Goal: Use online tool/utility: Use online tool/utility

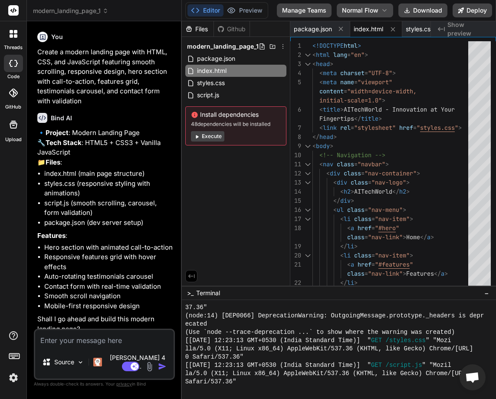
scroll to position [413, 0]
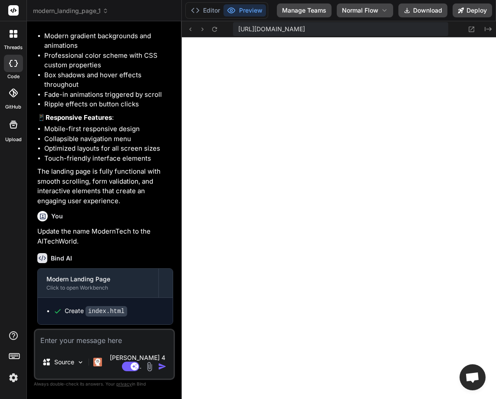
scroll to position [330, 0]
click at [16, 8] on rect at bounding box center [13, 10] width 10 height 10
click at [14, 10] on icon at bounding box center [13, 10] width 7 height 5
click at [10, 70] on div at bounding box center [13, 63] width 19 height 17
click at [15, 33] on icon at bounding box center [15, 31] width 3 height 3
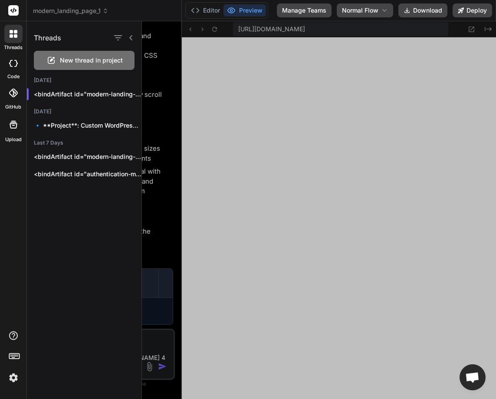
click at [76, 54] on div "New thread in project" at bounding box center [84, 60] width 101 height 19
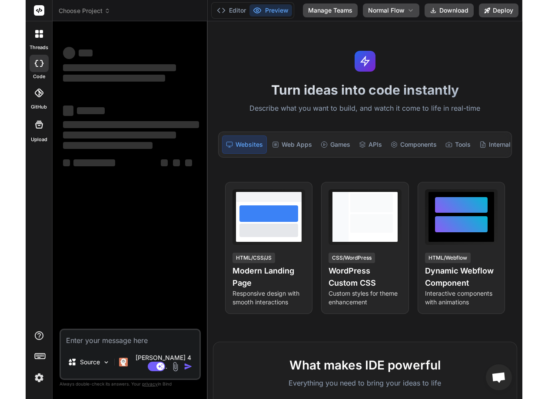
scroll to position [371, 0]
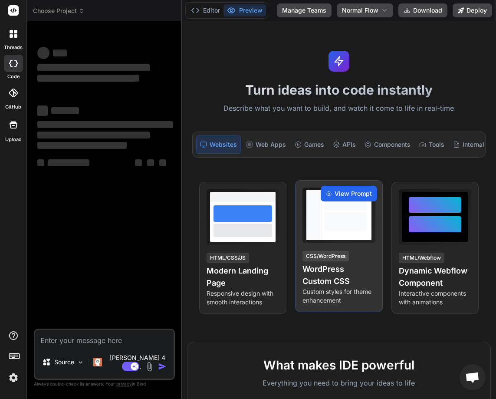
click at [344, 198] on span "View Prompt" at bounding box center [353, 193] width 37 height 9
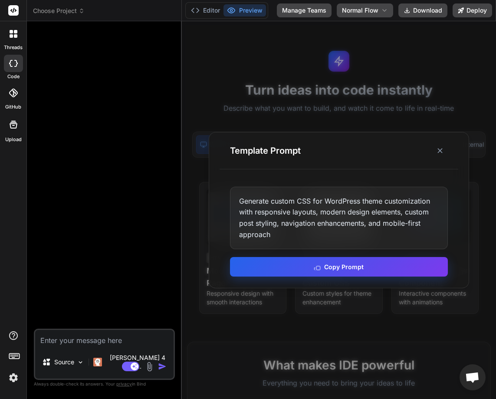
click at [339, 266] on button "Copy Prompt" at bounding box center [339, 267] width 218 height 20
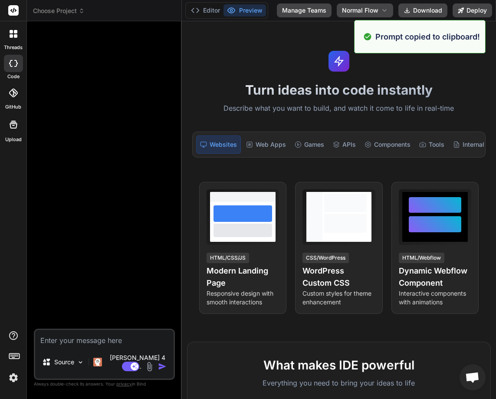
click at [179, 183] on div "Bind AI Web Search Created with Pixso. Code Generator Source Claude 4 S.. Agent…" at bounding box center [104, 209] width 155 height 377
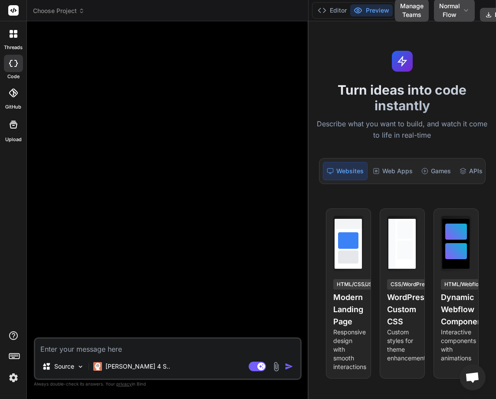
drag, startPoint x: 181, startPoint y: 183, endPoint x: 328, endPoint y: 197, distance: 147.9
click at [328, 197] on div "Choose Project Created with Pixso. Bind AI Web Search Created with Pixso. Code …" at bounding box center [262, 199] width 470 height 399
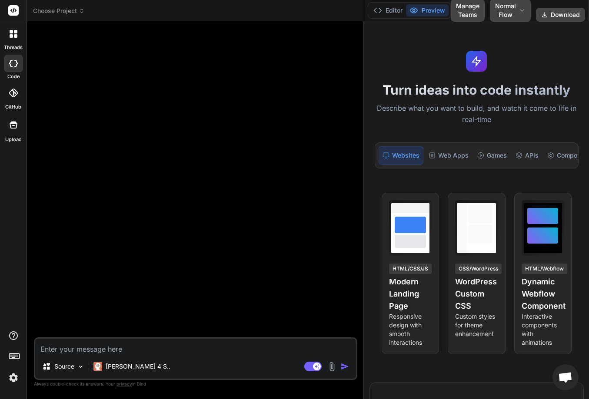
scroll to position [396, 0]
click at [65, 345] on textarea at bounding box center [195, 347] width 321 height 16
click at [113, 370] on p "[PERSON_NAME] 4 S.." at bounding box center [138, 366] width 65 height 9
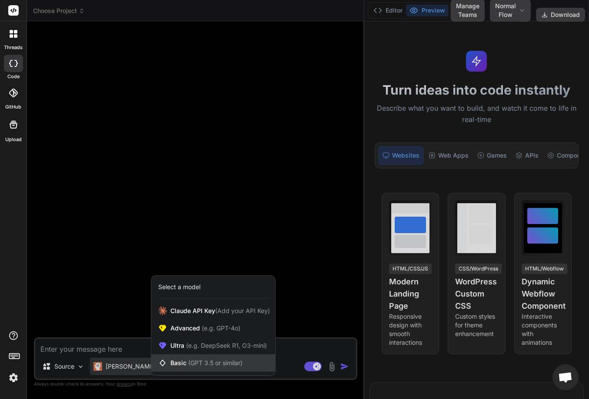
click at [179, 364] on span "Basic (GPT 3.5 or similar)" at bounding box center [206, 363] width 72 height 9
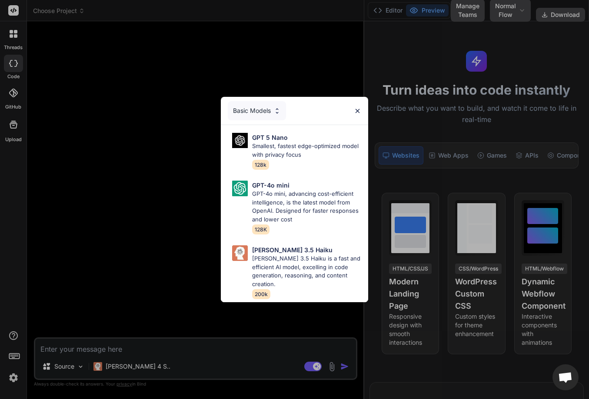
click at [276, 173] on div "GPT 5 Nano Smallest, fastest edge-optimized model with privacy focus 128k GPT-4…" at bounding box center [294, 213] width 147 height 177
click at [267, 195] on p "GPT-4o mini, advancing cost-efficient intelligence, is the latest model from Op…" at bounding box center [306, 207] width 109 height 34
type textarea "x"
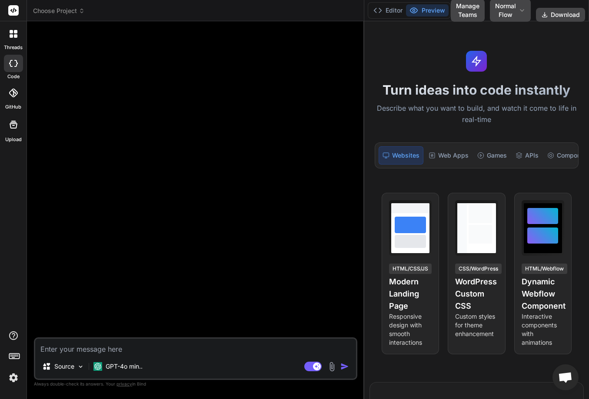
click at [63, 352] on textarea at bounding box center [195, 347] width 321 height 16
paste textarea "Generate custom CSS for WordPress theme customization with responsive layouts, …"
type textarea "Generate custom CSS for WordPress theme customization with responsive layouts, …"
type textarea "x"
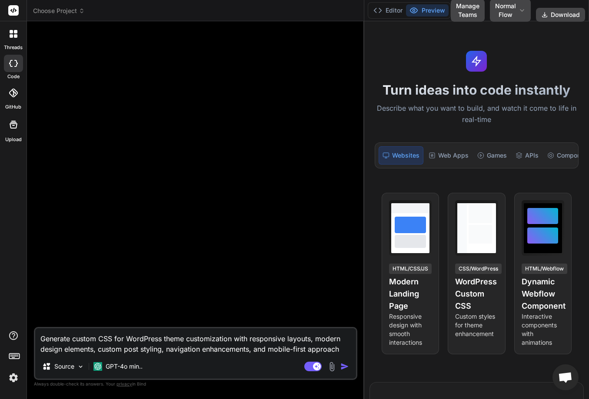
type textarea "Generate custom CSS for WordPress theme customization with responsive layouts, …"
click at [343, 367] on img "button" at bounding box center [344, 366] width 9 height 9
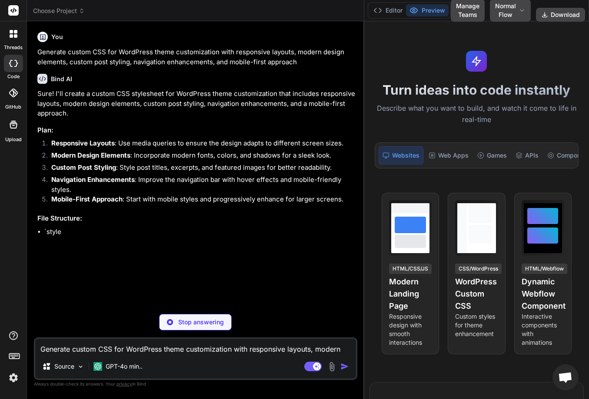
type textarea "x"
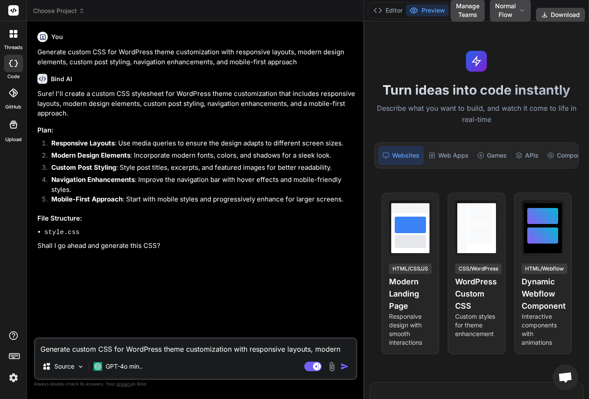
click at [99, 350] on textarea "Generate custom CSS for WordPress theme customization with responsive layouts, …" at bounding box center [195, 347] width 321 height 16
type textarea "Y"
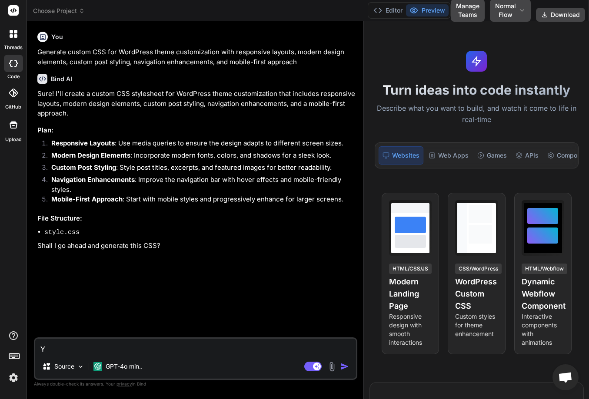
type textarea "x"
type textarea "Ye"
type textarea "x"
type textarea "Yes"
type textarea "x"
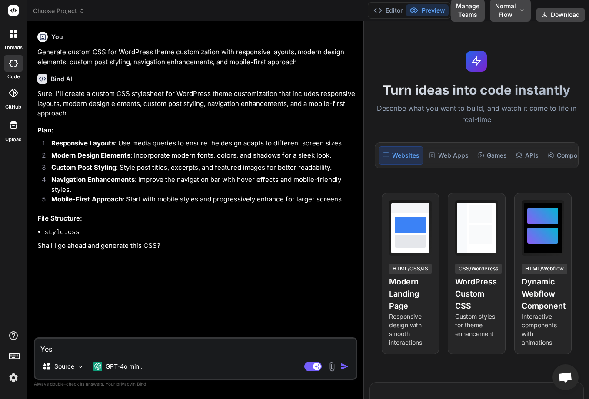
type textarea "Yes."
type textarea "x"
type textarea "Yes."
click at [346, 363] on img "button" at bounding box center [344, 366] width 9 height 9
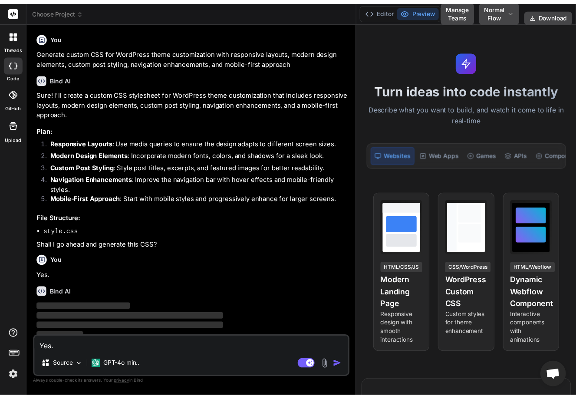
scroll to position [5, 0]
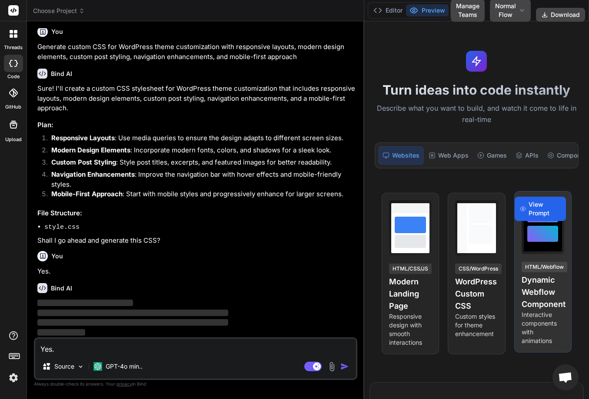
click at [352, 355] on div "Yes. Source GPT-4o min.. Agent Mode. When this toggle is activated, AI automati…" at bounding box center [195, 359] width 323 height 43
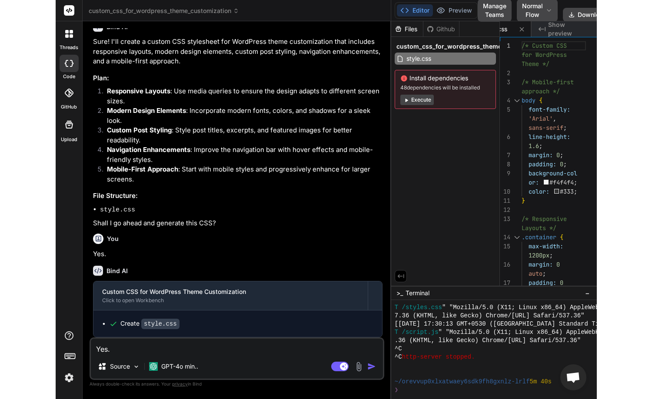
scroll to position [0, 0]
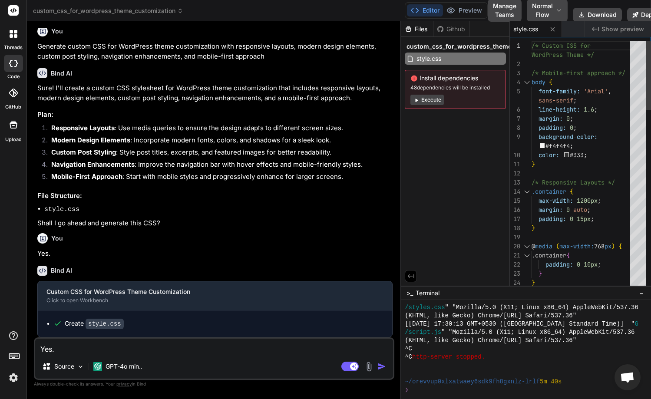
type textarea "x"
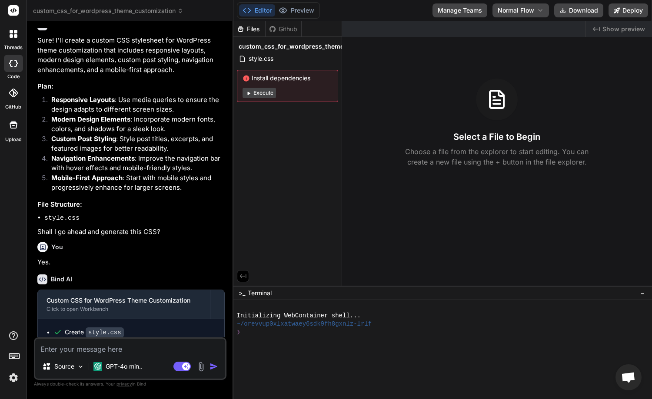
scroll to position [82, 0]
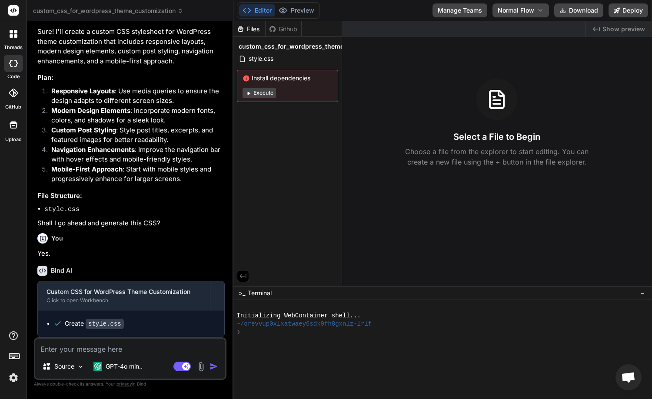
click at [259, 94] on button "Execute" at bounding box center [258, 93] width 33 height 10
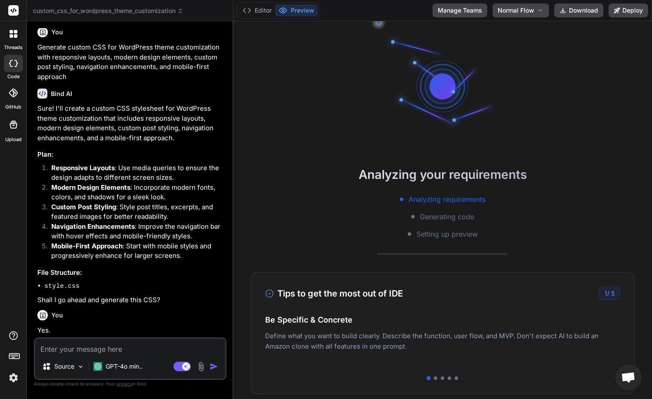
scroll to position [0, 0]
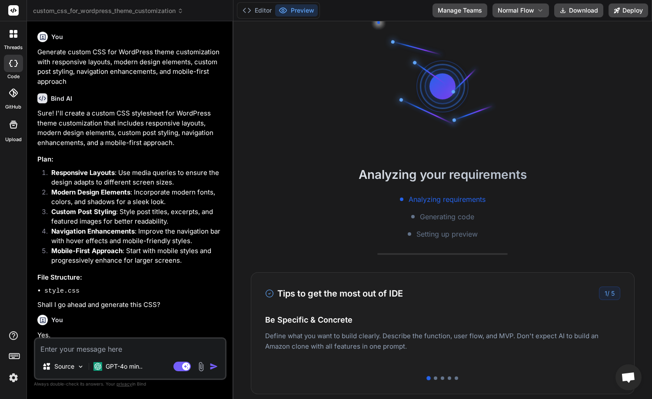
click at [105, 9] on span "custom_css_for_wordpress_theme_customization" at bounding box center [108, 11] width 150 height 9
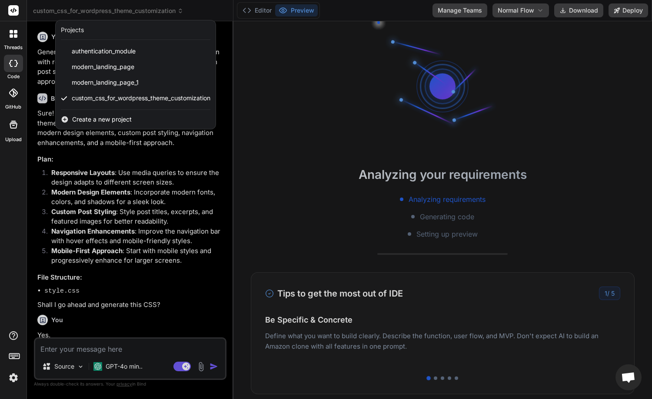
click at [39, 27] on div at bounding box center [326, 199] width 652 height 399
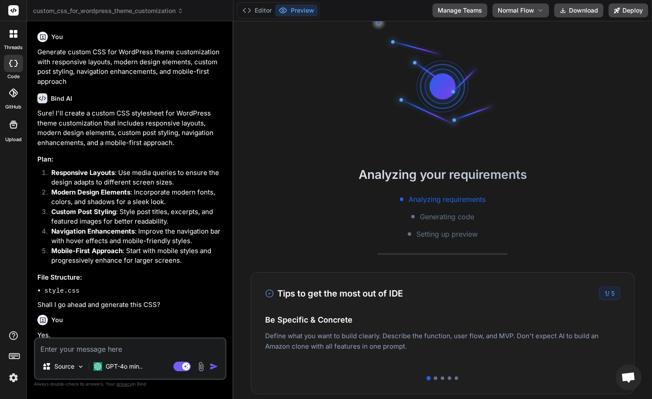
click at [13, 34] on icon at bounding box center [14, 34] width 8 height 8
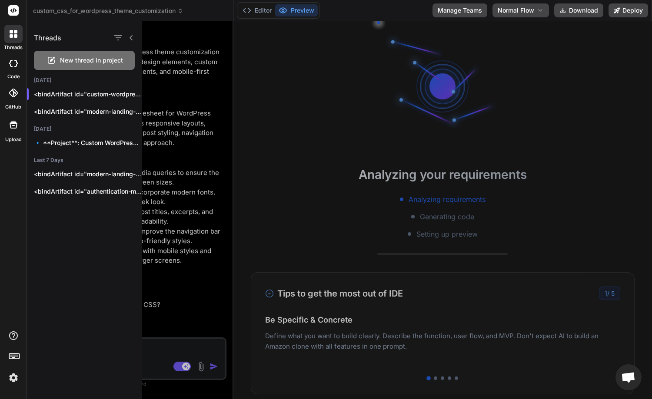
click at [78, 57] on span "New thread in project" at bounding box center [91, 60] width 63 height 9
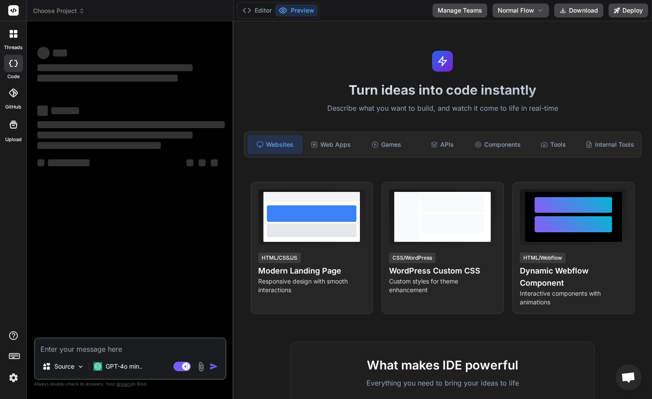
scroll to position [17, 0]
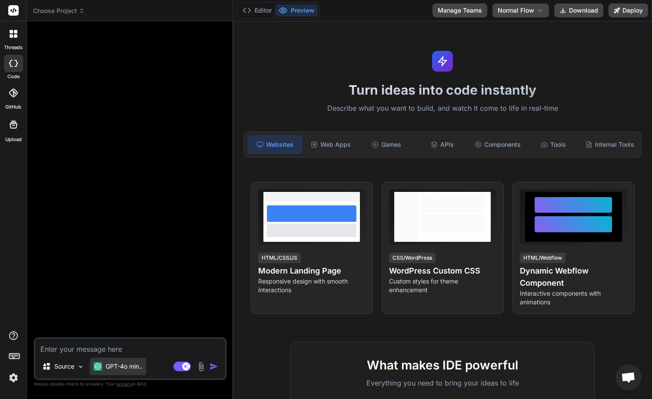
click at [125, 360] on div "GPT-4o min.." at bounding box center [118, 366] width 56 height 17
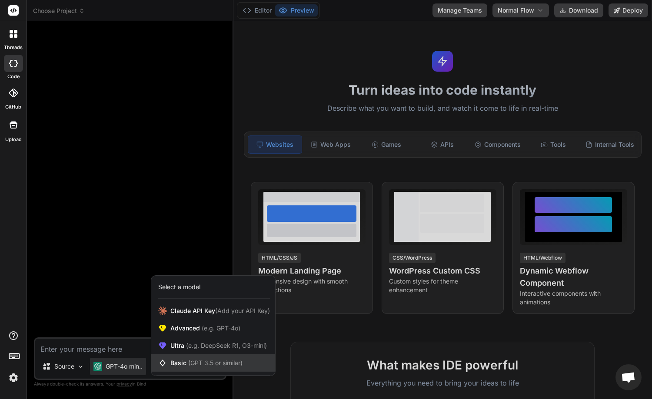
click at [191, 366] on span "(GPT 3.5 or similar)" at bounding box center [215, 362] width 54 height 7
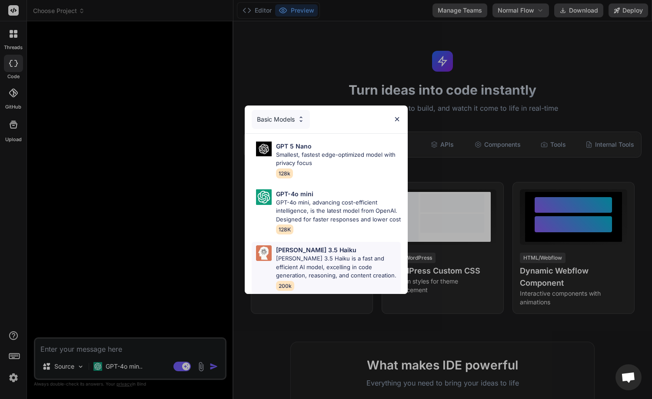
click at [292, 265] on p "Claude 3.5 Haiku is a fast and efficient AI model, excelling in code generation…" at bounding box center [338, 268] width 125 height 26
type textarea "x"
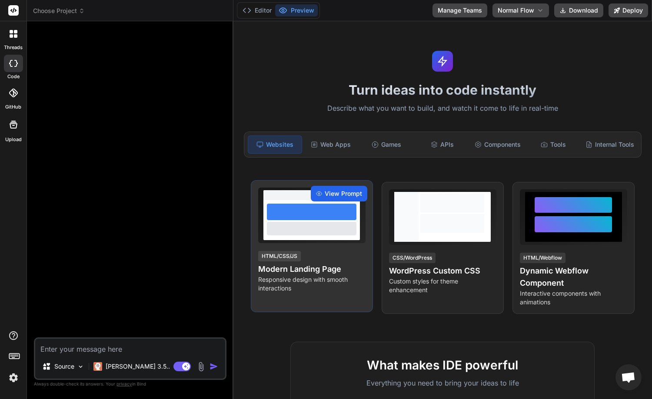
click at [345, 197] on span "View Prompt" at bounding box center [342, 193] width 37 height 9
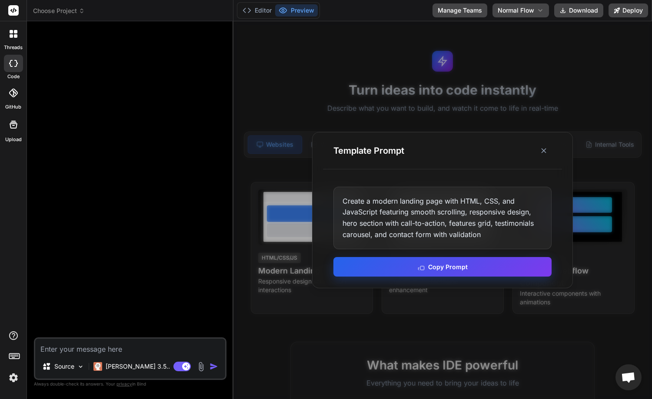
click at [386, 263] on button "Copy Prompt" at bounding box center [442, 267] width 218 height 20
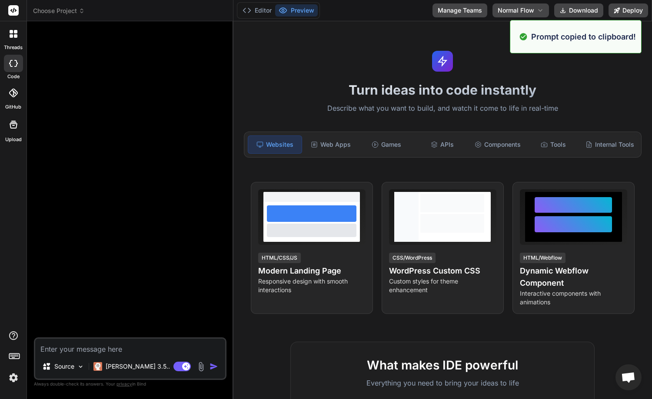
click at [89, 345] on textarea at bounding box center [130, 347] width 190 height 16
paste textarea "Create a modern landing page with HTML, CSS, and JavaScript featuring smooth sc…"
type textarea "Create a modern landing page with HTML, CSS, and JavaScript featuring smooth sc…"
type textarea "x"
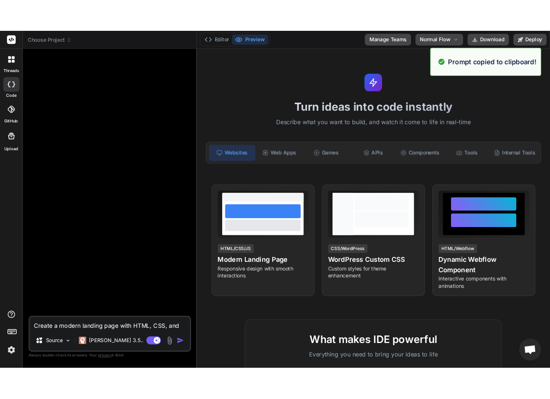
scroll to position [10, 0]
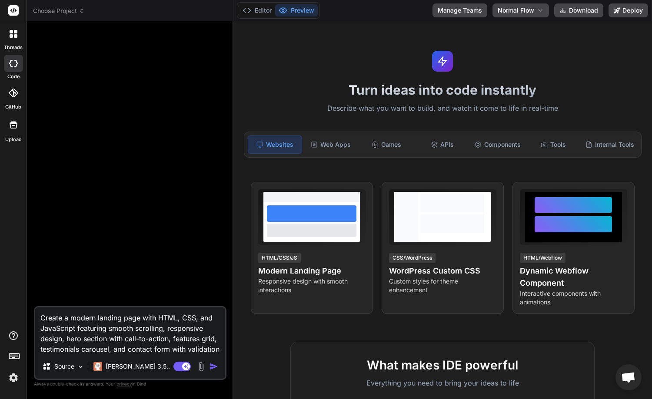
type textarea "Create a modern landing page with HTML, CSS, and JavaScript featuring smooth sc…"
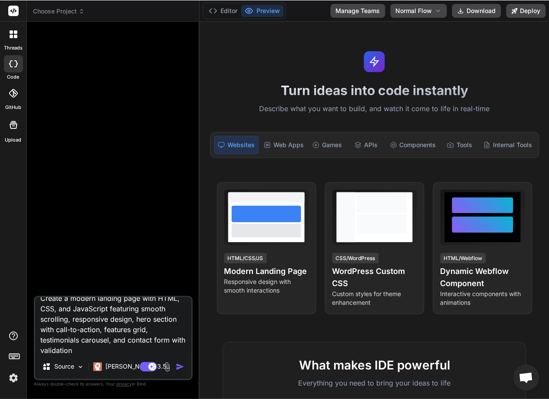
scroll to position [0, 0]
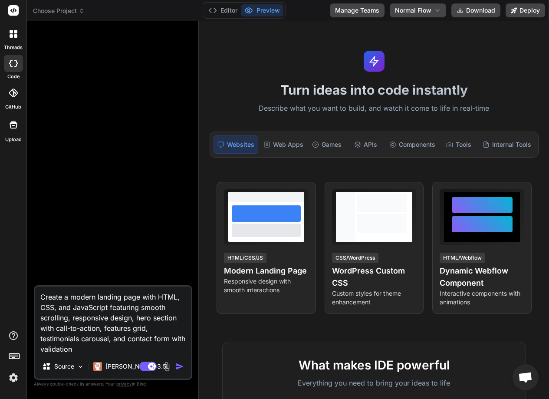
click at [200, 206] on div "Turn ideas into code instantly Describe what you want to build, and watch it co…" at bounding box center [374, 210] width 350 height 378
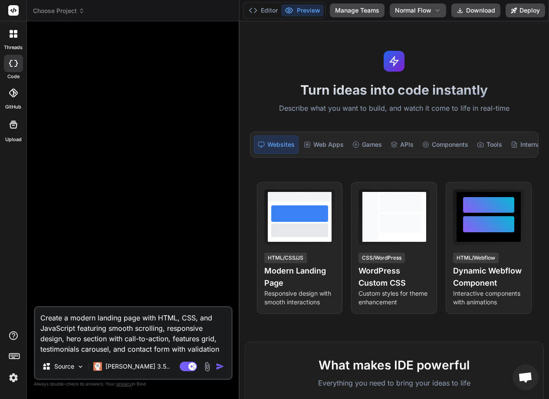
drag, startPoint x: 199, startPoint y: 206, endPoint x: 270, endPoint y: 196, distance: 71.9
click at [240, 196] on div "Bind AI Web Search Created with Pixso. Code Generator Create a modern landing p…" at bounding box center [133, 210] width 213 height 378
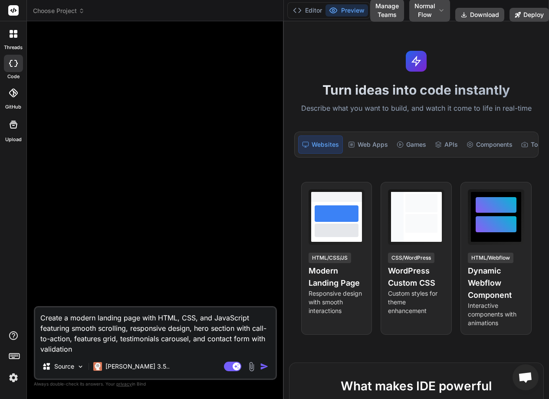
click at [267, 364] on img "button" at bounding box center [264, 366] width 9 height 9
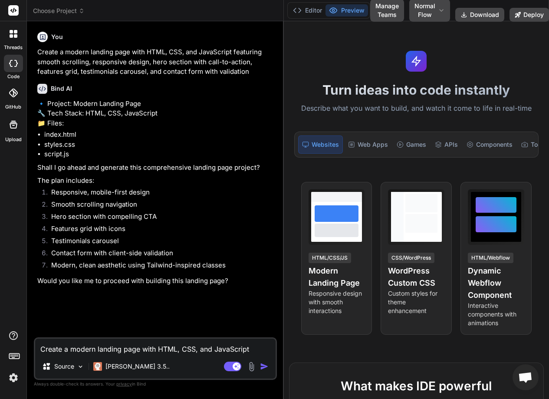
type textarea "x"
click at [66, 347] on textarea "Create a modern landing page with HTML, CSS, and JavaScript featuring smooth sc…" at bounding box center [155, 347] width 241 height 16
type textarea "Y"
type textarea "x"
type textarea "Ye"
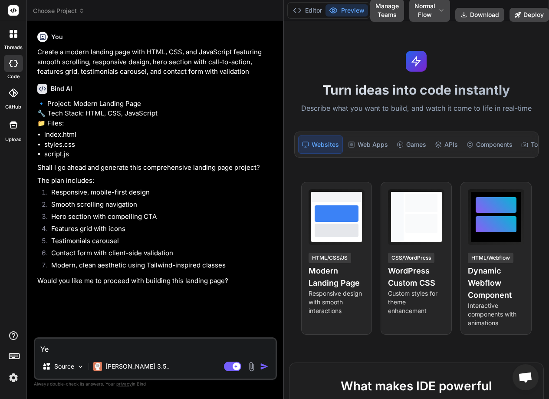
type textarea "x"
type textarea "Yes"
type textarea "x"
type textarea "Yes"
type textarea "x"
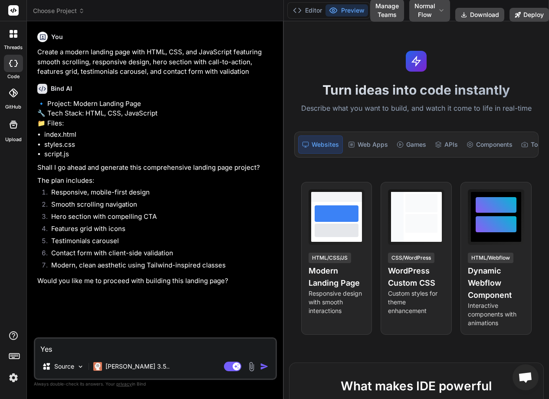
type textarea "Yes p"
type textarea "x"
type textarea "Yes pr"
type textarea "x"
type textarea "Yes pro"
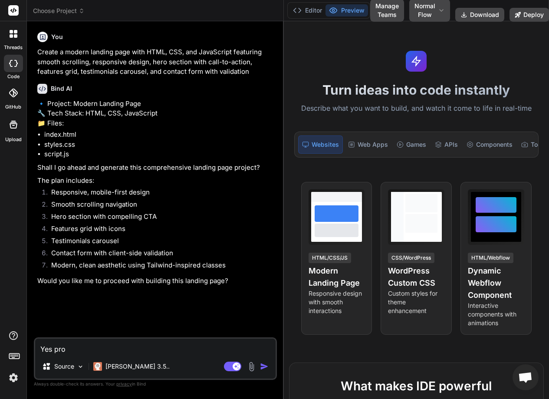
type textarea "x"
type textarea "Yes proc"
type textarea "x"
type textarea "Yes proce"
type textarea "x"
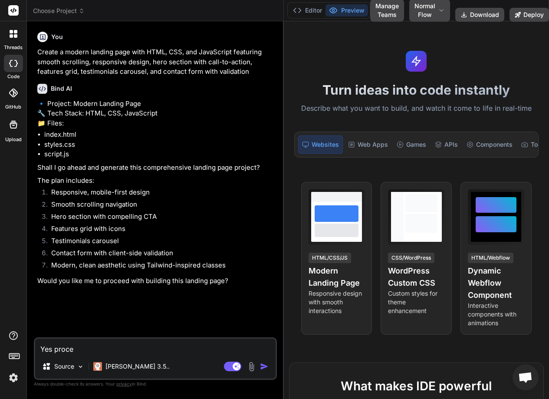
type textarea "Yes procee"
type textarea "x"
type textarea "Yes proceed"
type textarea "x"
type textarea "Yes proceed"
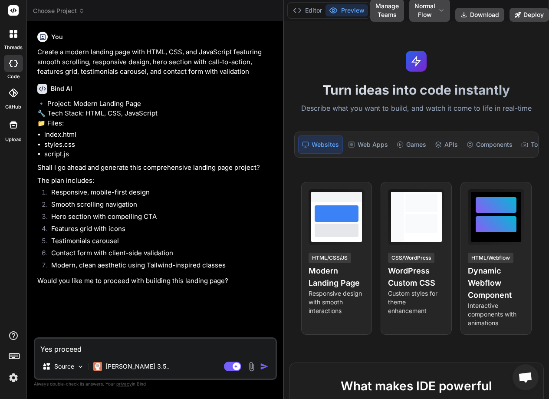
type textarea "x"
type textarea "Yes proceed w"
type textarea "x"
type textarea "Yes proceed wi"
type textarea "x"
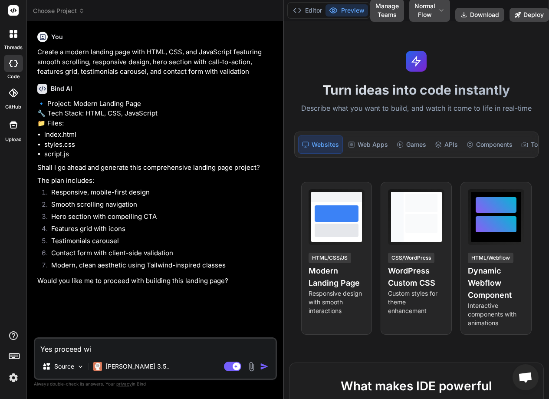
type textarea "Yes proceed wit"
type textarea "x"
type textarea "Yes proceed wit"
type textarea "x"
type textarea "Yes proceed wit t"
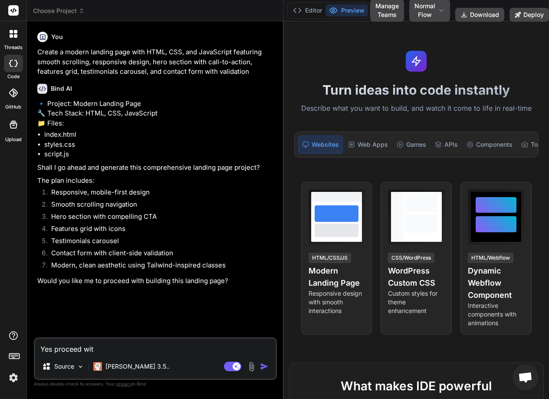
type textarea "x"
type textarea "Yes proceed wit th"
type textarea "x"
type textarea "Yes proceed wit the"
type textarea "x"
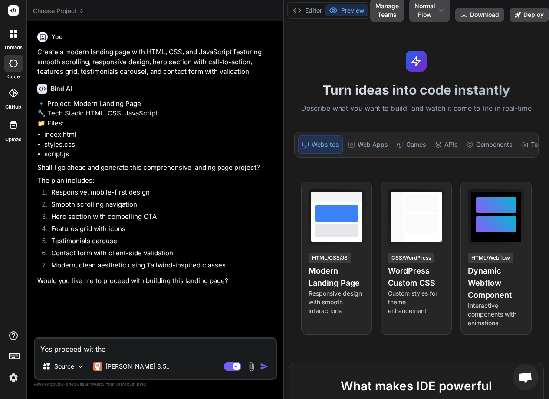
type textarea "Yes proceed wit th"
type textarea "x"
type textarea "Yes proceed wit t"
type textarea "x"
type textarea "Yes proceed wit"
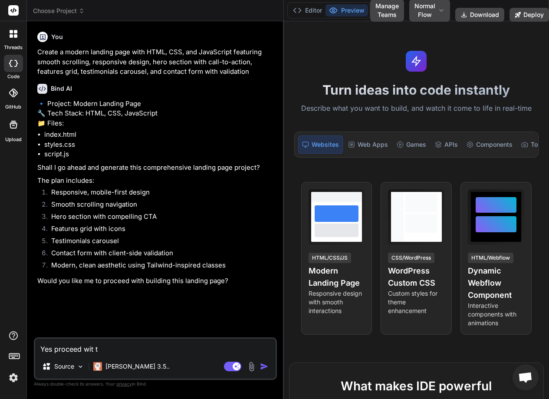
type textarea "x"
type textarea "Yes proceed wit"
type textarea "x"
type textarea "Yes proceed with"
type textarea "x"
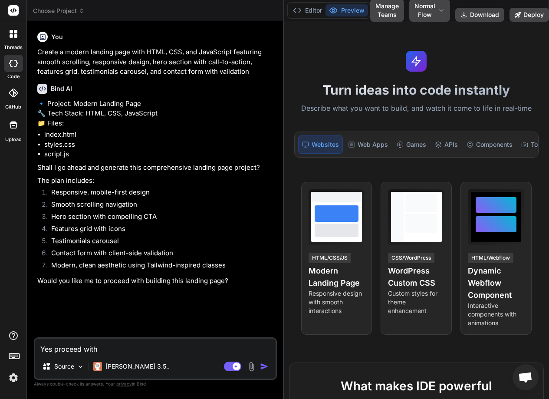
type textarea "Yes proceed with"
type textarea "x"
type textarea "Yes proceed with t"
type textarea "x"
type textarea "Yes proceed with th"
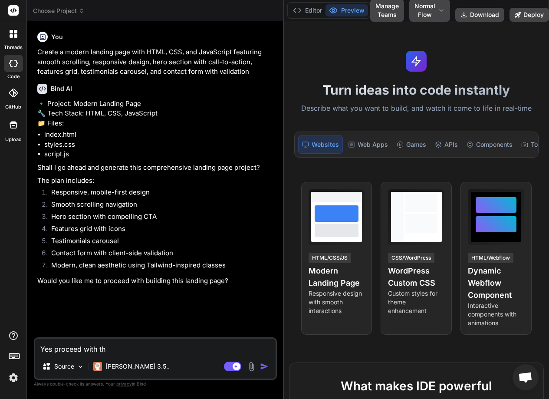
type textarea "x"
type textarea "Yes proceed with the"
type textarea "x"
type textarea "Yes proceed with thes"
type textarea "x"
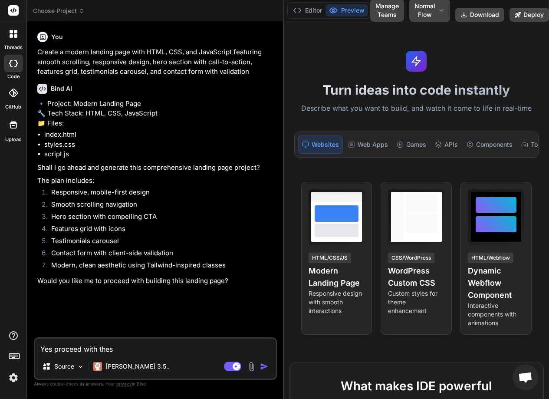
type textarea "Yes proceed with these"
type textarea "x"
type textarea "Yes proceed with these"
type textarea "x"
type textarea "Yes proceed with these"
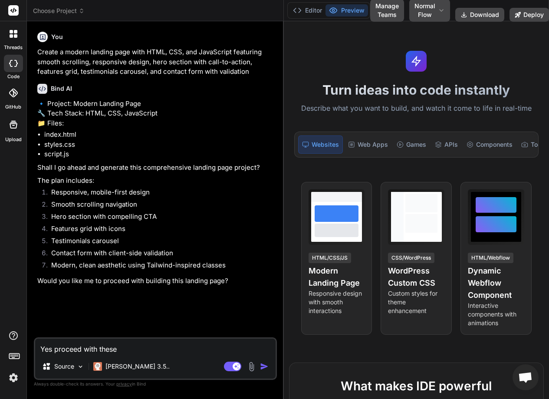
type textarea "x"
type textarea "Yes proceed with these."
type textarea "x"
type textarea "Yes proceed with these."
click at [264, 363] on img "button" at bounding box center [264, 366] width 9 height 9
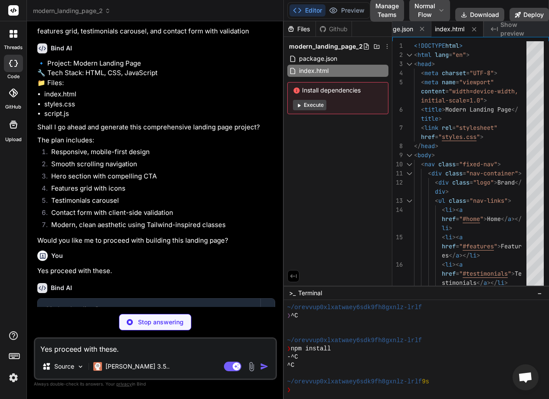
scroll to position [115, 0]
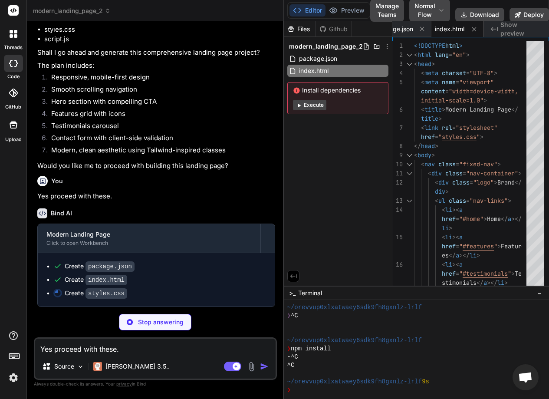
type textarea "x"
type textarea "} }"
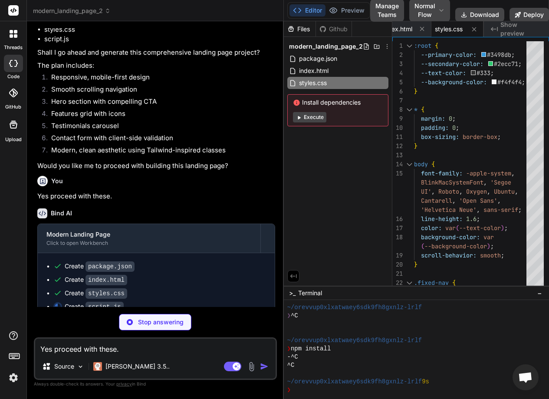
type textarea "x"
type textarea "testimonials.length; } // Change testimonial every 5 seconds setInterval(update…"
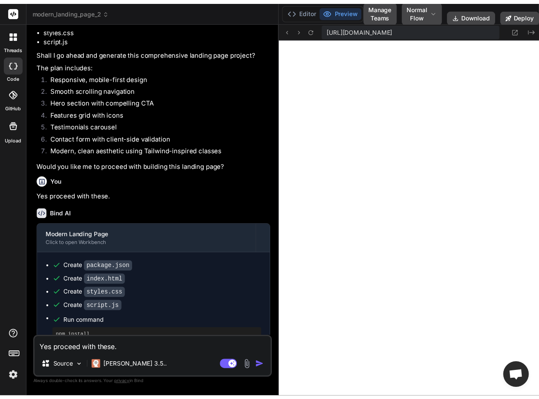
scroll to position [561, 0]
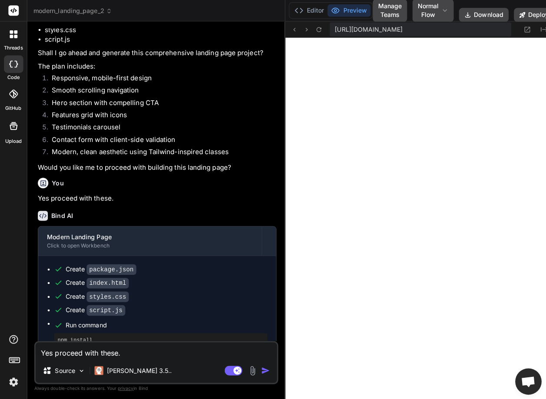
type textarea "x"
type textarea "(updateTestimonial, 5000); });"
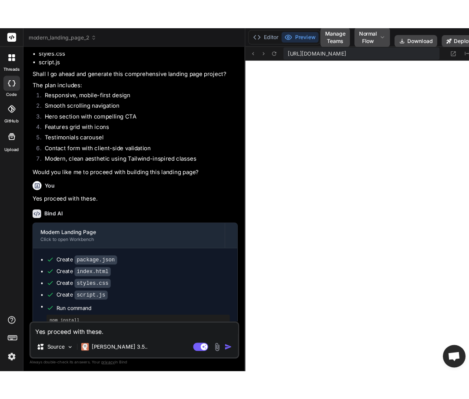
scroll to position [602, 0]
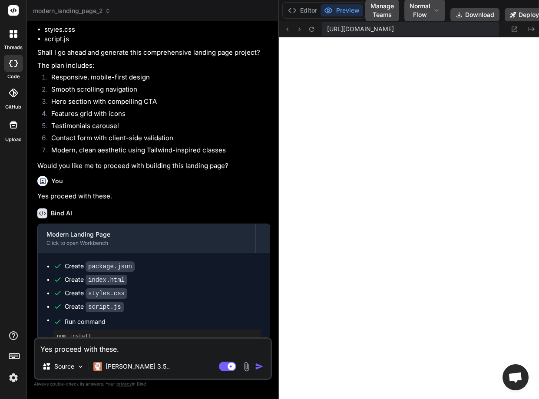
type textarea "x"
type textarea "// Change testimonial every 5 seconds setInterval(updateTestimonial, 5000); });"
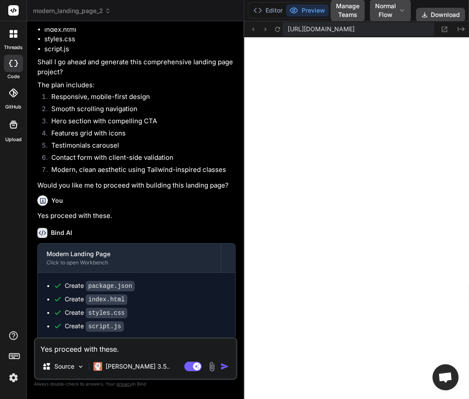
type textarea "x"
type textarea "testimonial every 5 seconds setInterval(updateTestimonial, 5000); });"
type textarea "x"
type textarea "// Change testimonial every 5 seconds setInterval(updateTestimonial, 5000); });"
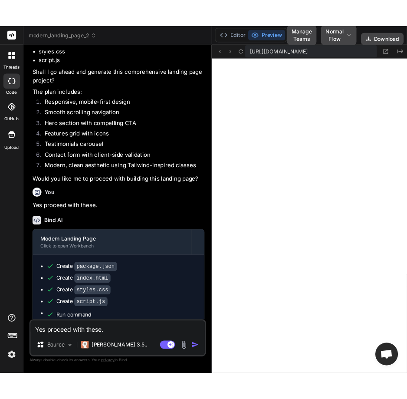
scroll to position [635, 0]
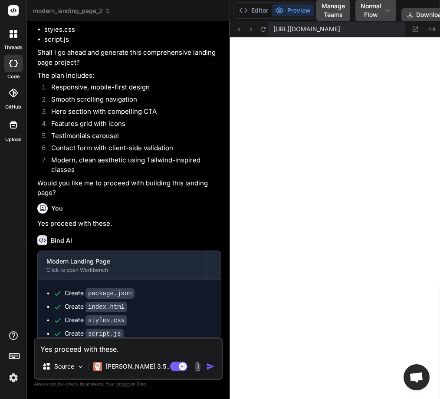
type textarea "x"
type textarea "(updateTestimonial, 5000); });"
type textarea "x"
type textarea "// Change testimonial every 5 seconds setInterval(updateTestimonial, 5000); });"
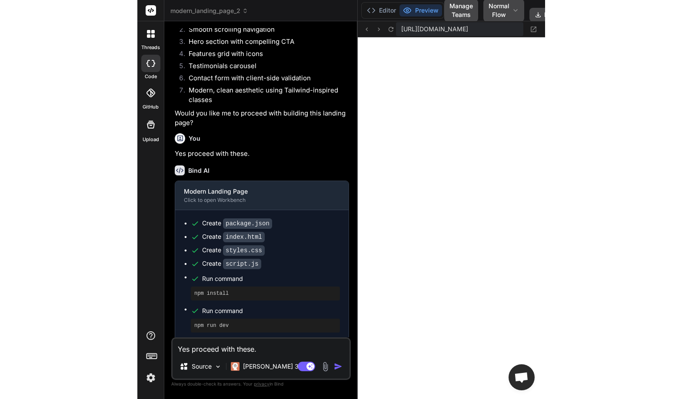
scroll to position [199, 0]
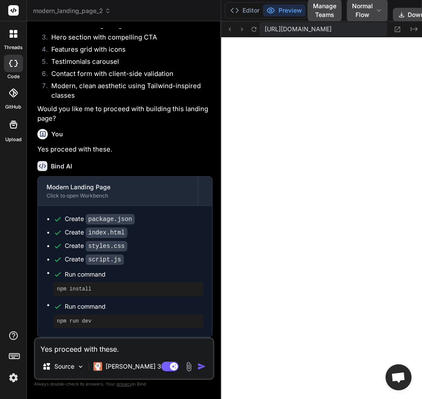
type textarea "x"
type textarea "every 5 seconds setInterval(updateTestimonial, 5000); });"
type textarea "x"
type textarea "testimonial every 5 seconds setInterval(updateTestimonial, 5000); });"
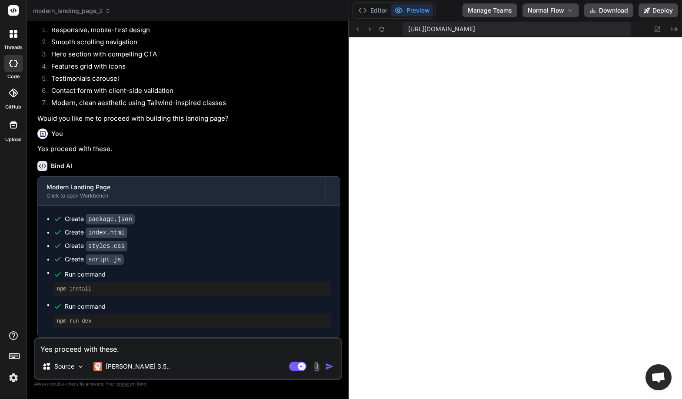
type textarea "x"
type textarea "`; currentTestimonial = (currentTestimonial + 1) % testimonials.length; } // Ch…"
type textarea "x"
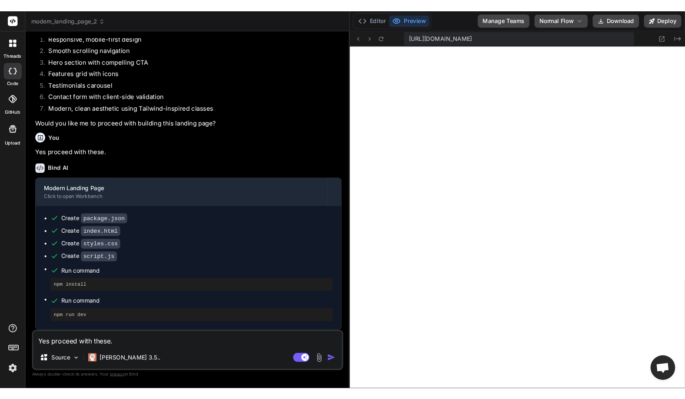
scroll to position [0, 36]
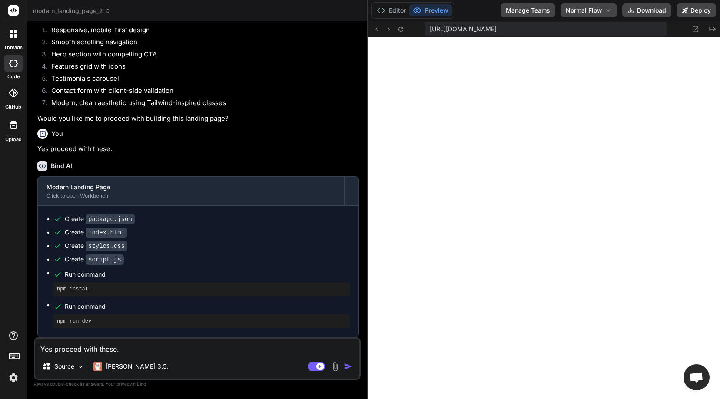
type textarea "x"
type textarea "// Change testimonial every 5 seconds setInterval(updateTestimonial, 5000); });"
type textarea "x"
type textarea "`; currentTestimonial = (currentTestimonial + 1) % testimonials.length; } // Ch…"
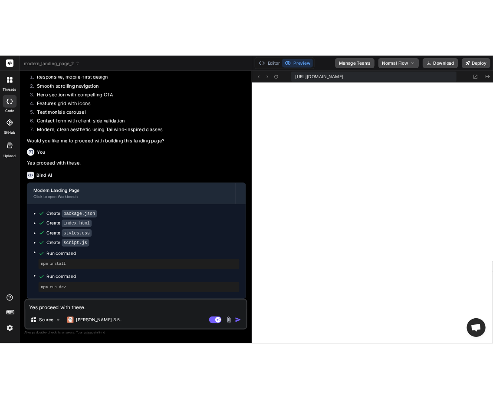
scroll to position [602, 0]
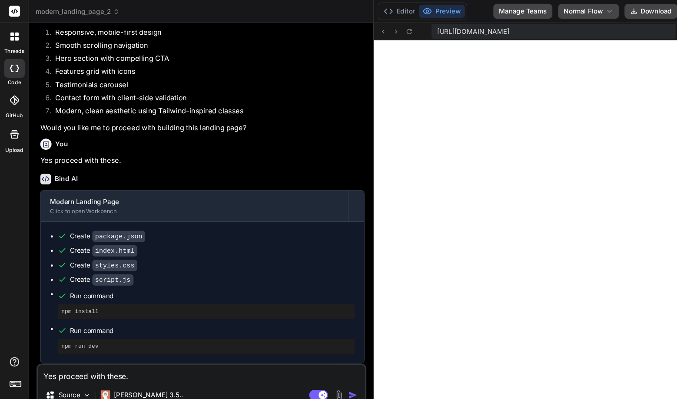
type textarea "x"
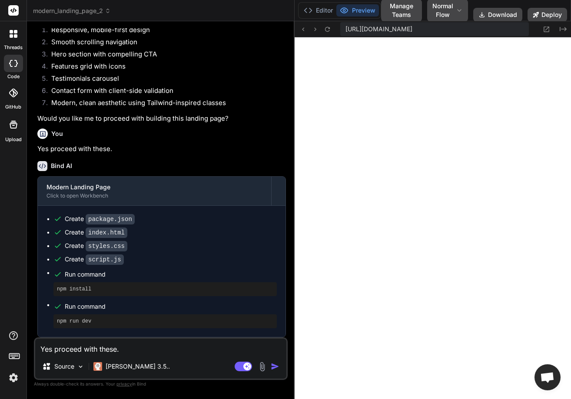
type textarea "x"
type textarea "5000); });"
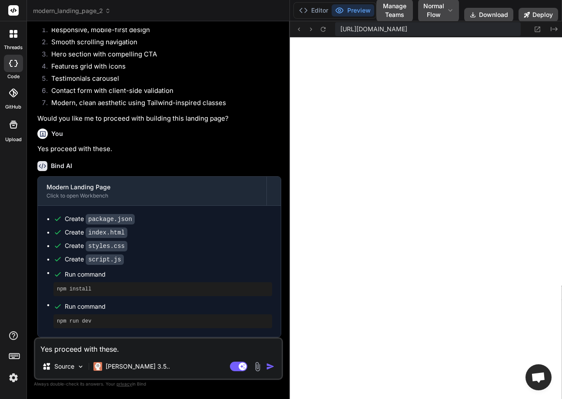
type textarea "x"
type textarea "// Change testimonial every 5 seconds setInterval(updateTestimonial, 5000); });"
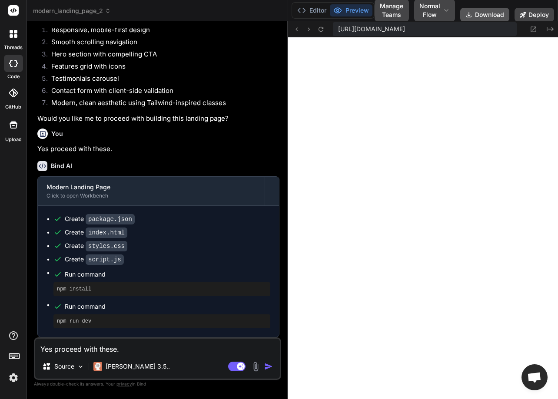
click at [486, 13] on button "Download" at bounding box center [484, 15] width 49 height 14
click at [480, 14] on button "Download" at bounding box center [484, 15] width 49 height 14
click at [490, 13] on button "Download" at bounding box center [484, 15] width 49 height 14
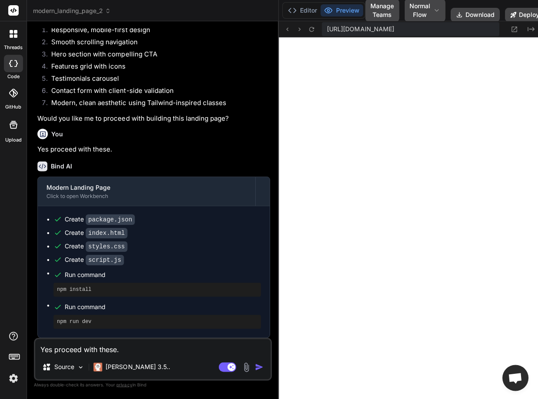
type textarea "x"
type textarea "(updateTestimonial, 5000); });"
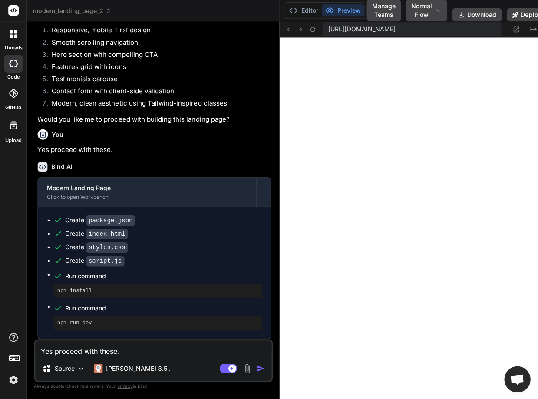
type textarea "x"
type textarea "// Change testimonial every 5 seconds setInterval(updateTestimonial, 5000); });"
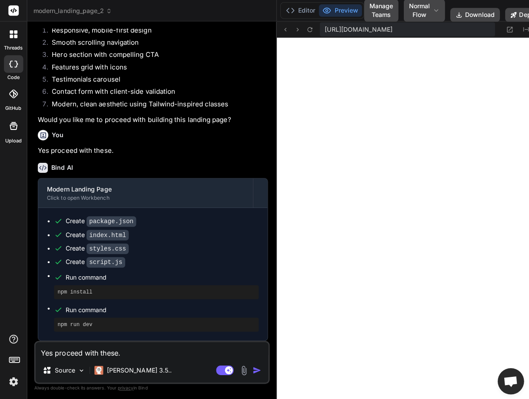
type textarea "x"
type textarea "});"
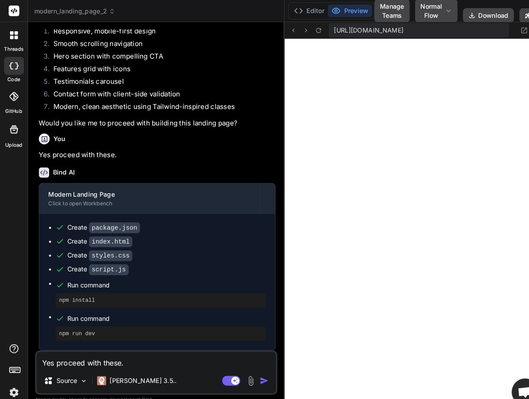
type textarea "x"
type textarea "5000); });"
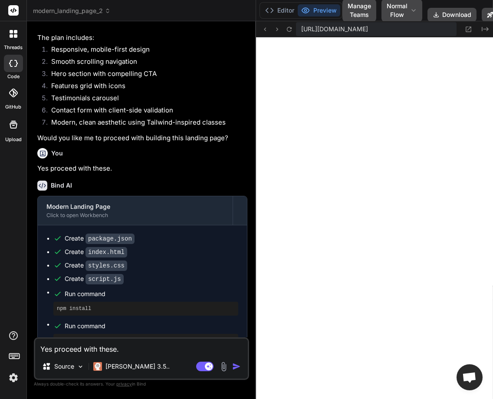
type textarea "x"
type textarea "} // Change testimonial every 5 seconds setInterval(updateTestimonial, 5000); }…"
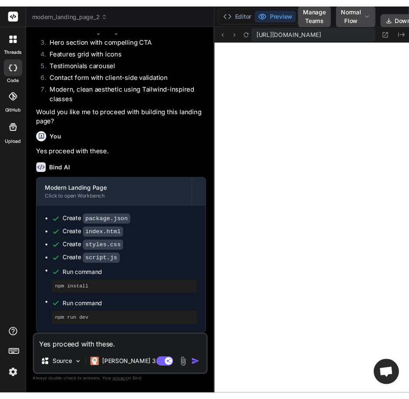
scroll to position [635, 0]
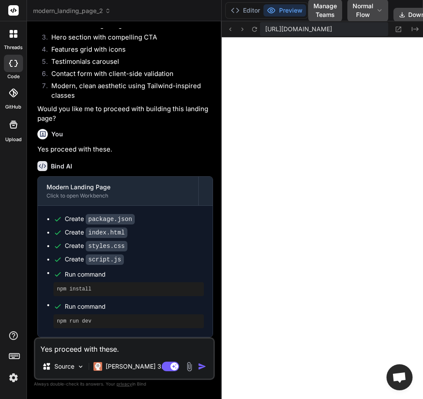
type textarea "x"
type textarea "every 5 seconds setInterval(updateTestimonial, 5000); });"
type textarea "x"
type textarea "// Change testimonial every 5 seconds setInterval(updateTestimonial, 5000); });"
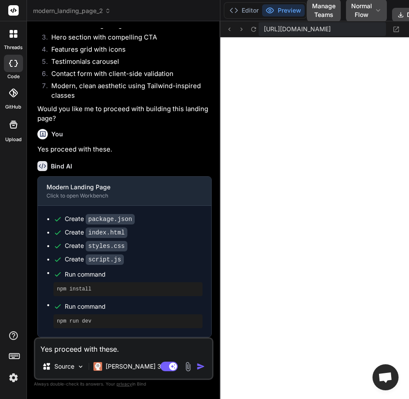
type textarea "x"
type textarea "setInterval(updateTestimonial, 5000); });"
type textarea "x"
type textarea "5000); });"
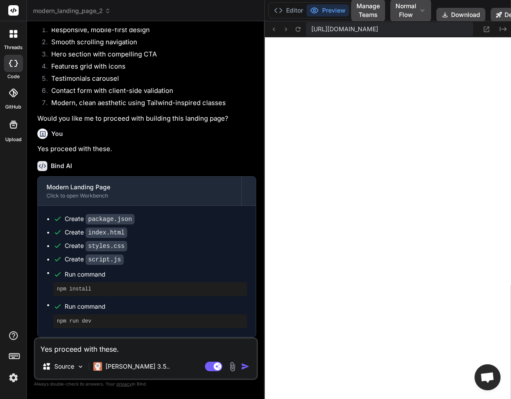
type textarea "x"
type textarea "});"
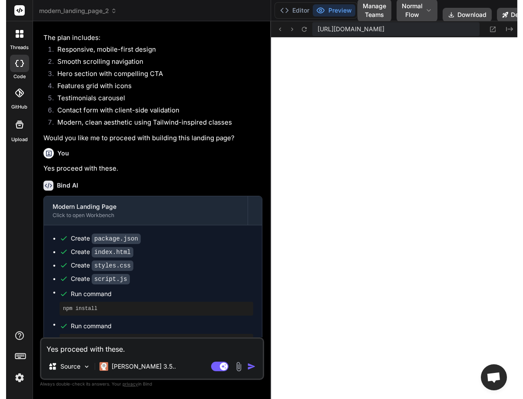
scroll to position [602, 0]
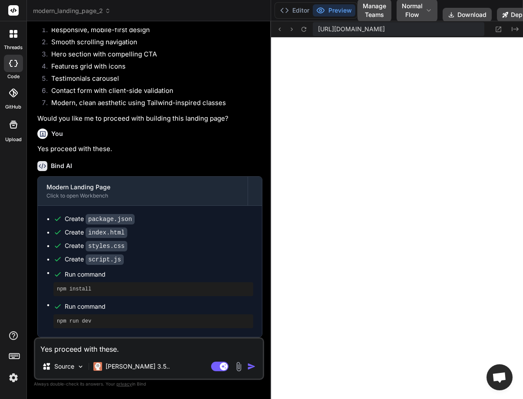
type textarea "x"
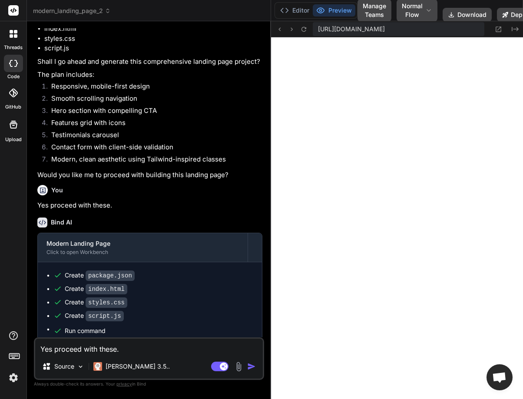
scroll to position [162, 0]
